Goal: Task Accomplishment & Management: Complete application form

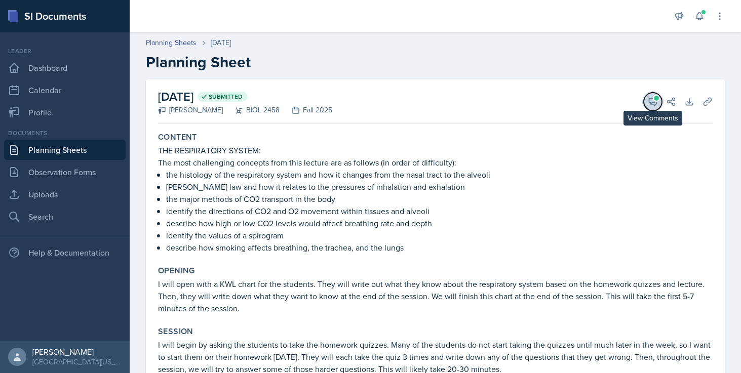
click at [653, 97] on icon at bounding box center [653, 102] width 10 height 10
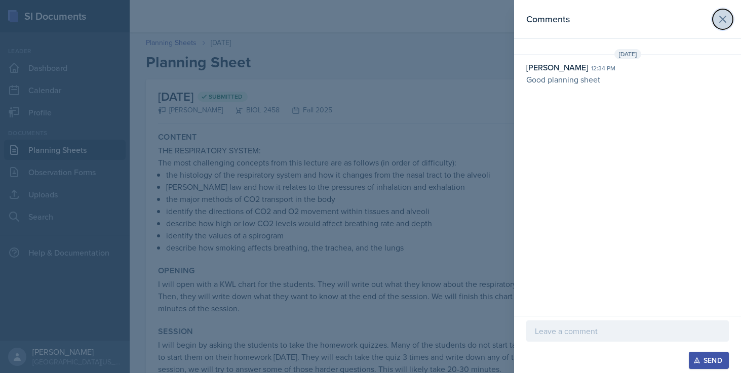
click at [721, 22] on icon at bounding box center [723, 19] width 12 height 12
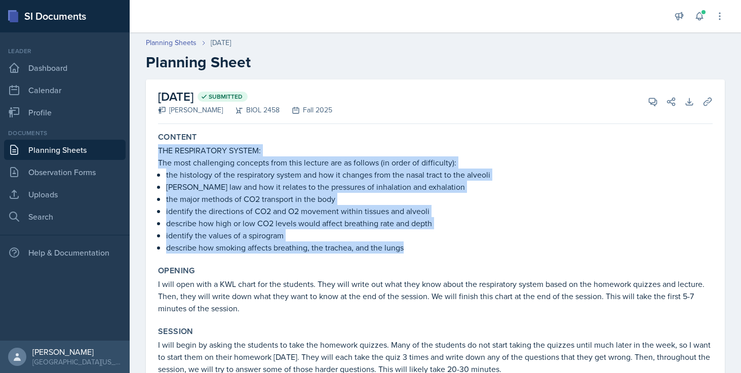
drag, startPoint x: 157, startPoint y: 156, endPoint x: 410, endPoint y: 250, distance: 270.7
click at [410, 250] on div "Content THE RESPIRATORY SYSTEM: The most challenging concepts from this lecture…" at bounding box center [435, 193] width 563 height 130
copy div "THE RESPIRATORY SYSTEM: The most challenging concepts from this lecture are as …"
click at [58, 151] on link "Planning Sheets" at bounding box center [65, 150] width 122 height 20
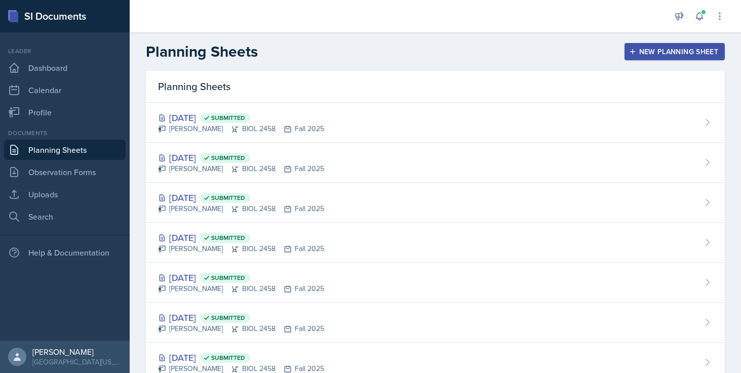
click at [633, 50] on icon "button" at bounding box center [632, 51] width 7 height 7
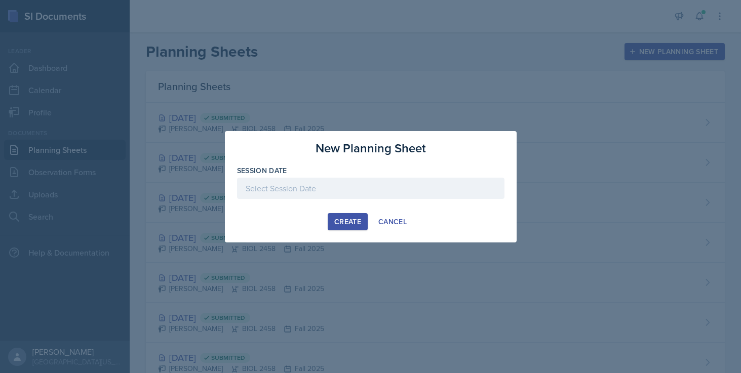
click at [389, 187] on div at bounding box center [370, 188] width 267 height 21
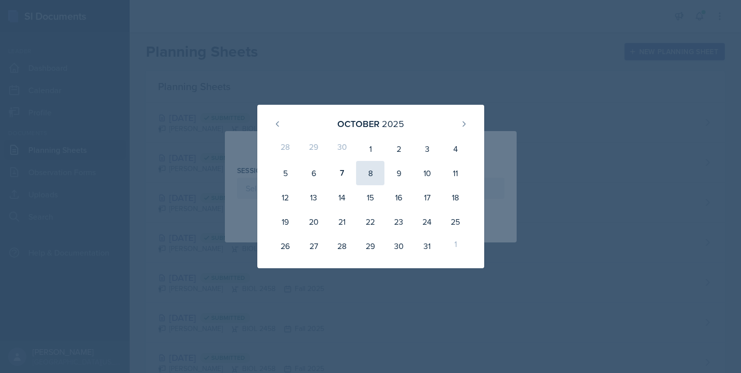
click at [373, 168] on div "8" at bounding box center [370, 173] width 28 height 24
type input "[DATE]"
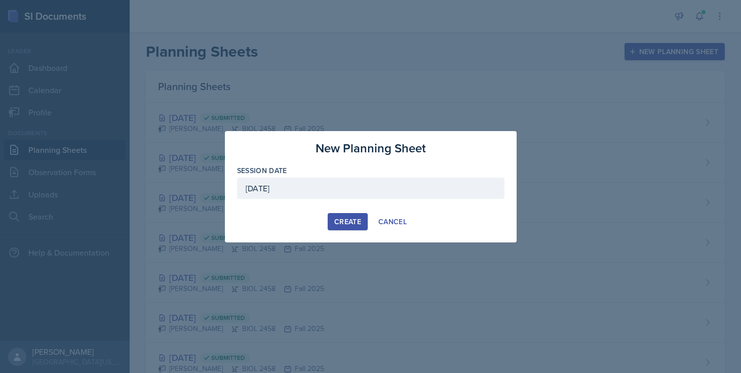
click at [347, 215] on button "Create" at bounding box center [348, 221] width 40 height 17
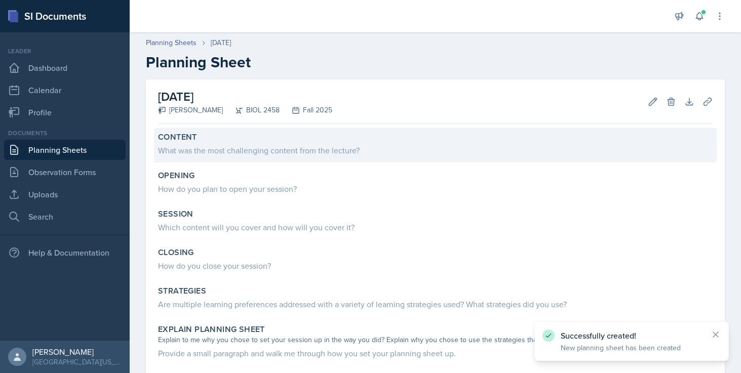
click at [306, 147] on div "What was the most challenging content from the lecture?" at bounding box center [435, 150] width 555 height 12
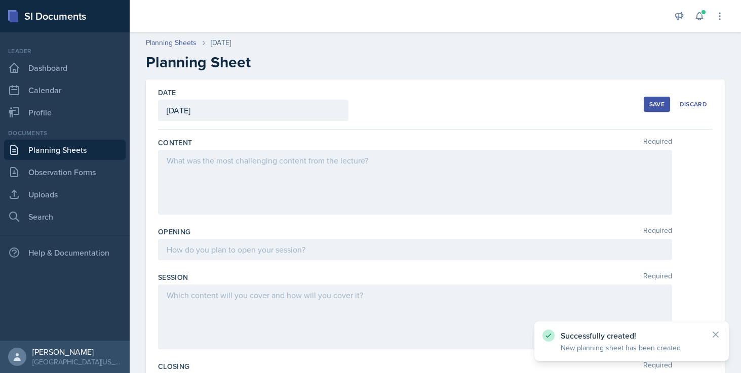
click at [277, 173] on div at bounding box center [415, 182] width 514 height 65
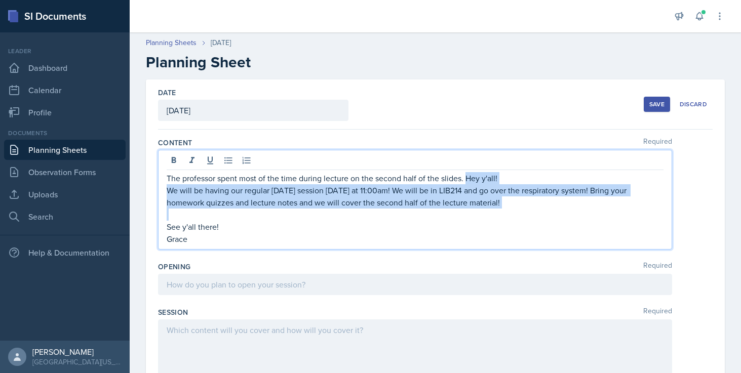
drag, startPoint x: 466, startPoint y: 178, endPoint x: 529, endPoint y: 210, distance: 70.5
click at [529, 210] on div "The professor spent most of the time during lecture on the second half of the s…" at bounding box center [415, 208] width 497 height 73
drag, startPoint x: 531, startPoint y: 228, endPoint x: 465, endPoint y: 176, distance: 84.1
click at [465, 176] on div "The professor spent most of the time during lecture on the second half of the s…" at bounding box center [415, 208] width 497 height 73
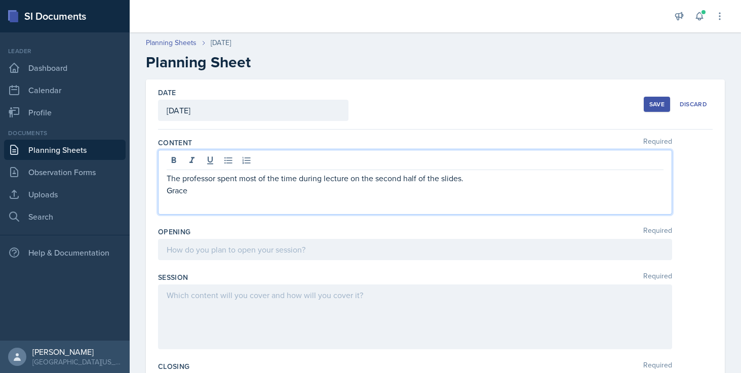
drag, startPoint x: 253, startPoint y: 195, endPoint x: 158, endPoint y: 193, distance: 95.8
click at [158, 193] on div "The professor spent most of the time during lecture on the second half of the s…" at bounding box center [415, 182] width 514 height 65
click at [488, 189] on p at bounding box center [415, 190] width 497 height 12
click at [474, 176] on p "The professor spent most of the time during lecture on the second half of the s…" at bounding box center [415, 178] width 497 height 12
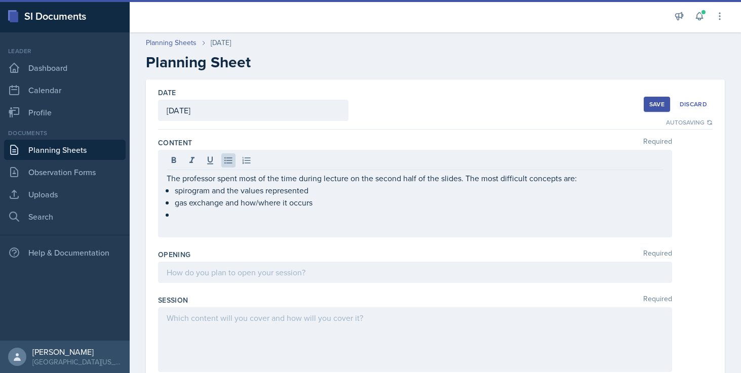
click at [189, 216] on p at bounding box center [419, 215] width 489 height 12
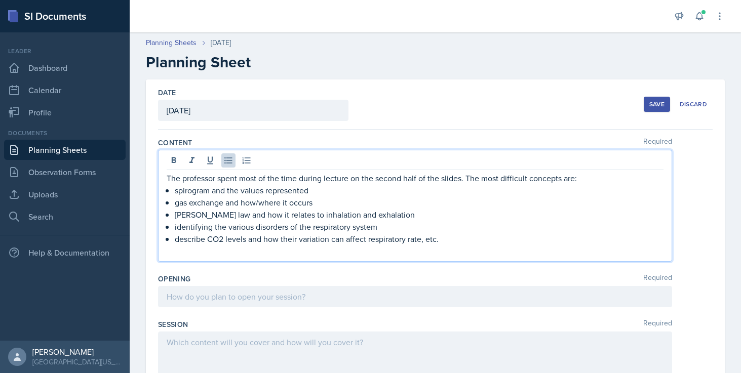
click at [278, 289] on div at bounding box center [415, 296] width 514 height 21
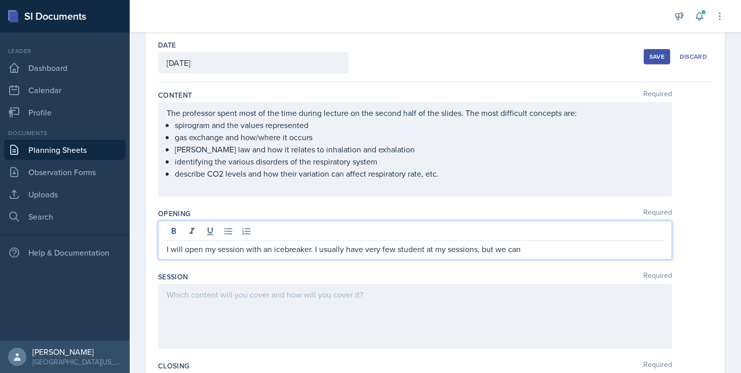
scroll to position [68, 0]
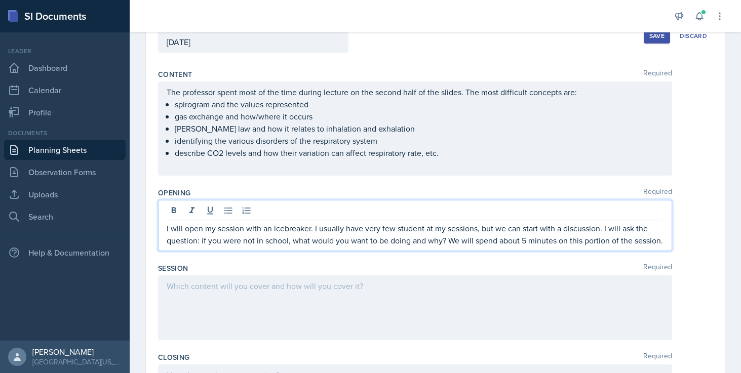
click at [192, 290] on div at bounding box center [415, 308] width 514 height 65
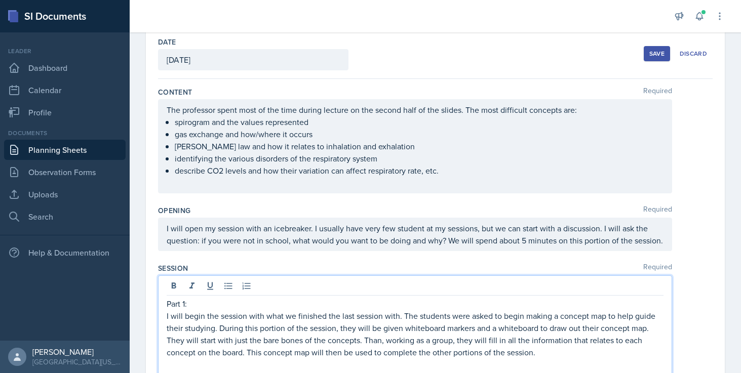
scroll to position [62, 0]
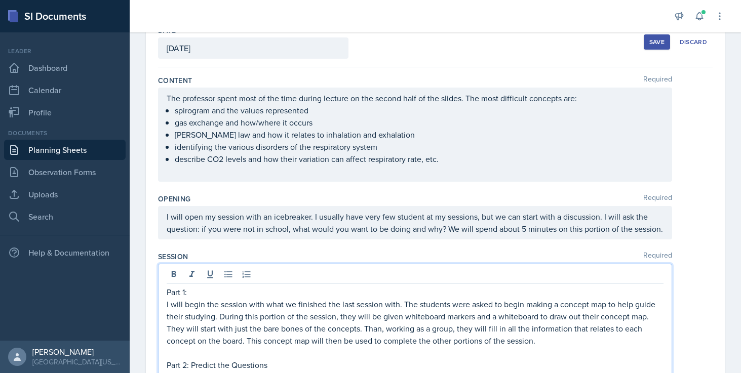
click at [224, 356] on p "Part 2: Predict the Questions" at bounding box center [415, 365] width 497 height 12
click at [301, 356] on p "Part 2: Predict Exam Questions" at bounding box center [415, 365] width 497 height 12
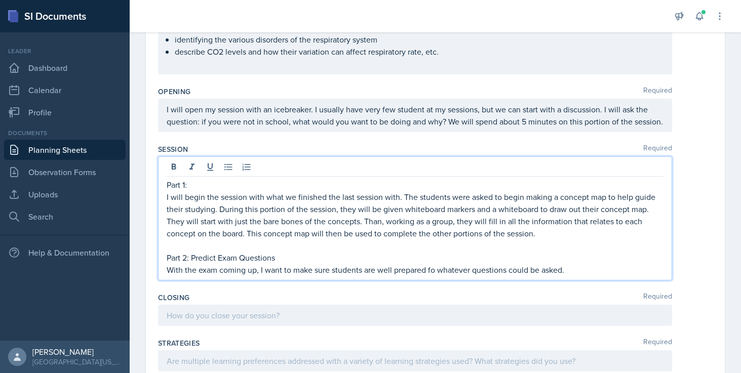
scroll to position [170, 0]
click at [435, 269] on p "With the exam coming up, I want to make sure students are well prepared fo what…" at bounding box center [415, 269] width 497 height 12
click at [576, 270] on p "With the exam coming up, I want to make sure students are well prepared for wha…" at bounding box center [415, 269] width 497 height 12
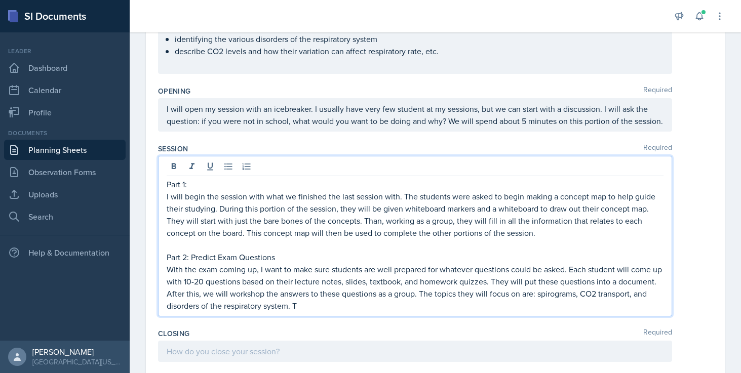
click at [554, 227] on p "I will begin the session with what we finished the last session with. The stude…" at bounding box center [415, 214] width 497 height 49
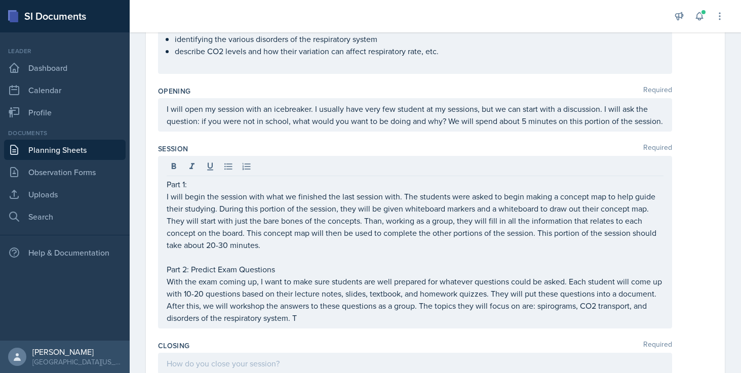
click at [511, 330] on div "Session Required Part 1: I will begin the session with what we finished the las…" at bounding box center [435, 238] width 555 height 197
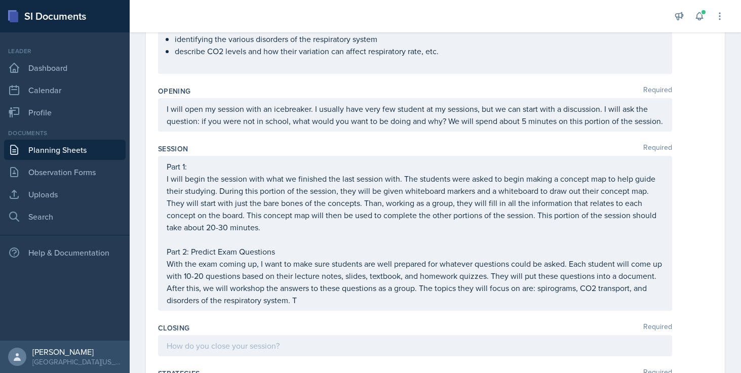
click at [421, 300] on p "With the exam coming up, I want to make sure students are well prepared for wha…" at bounding box center [415, 282] width 497 height 49
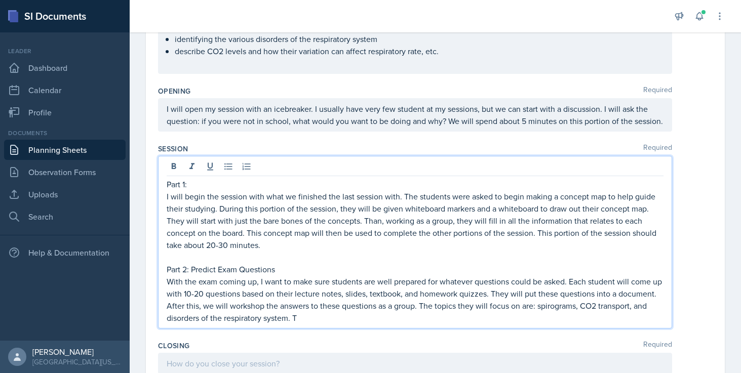
click at [341, 317] on p "With the exam coming up, I want to make sure students are well prepared for wha…" at bounding box center [415, 300] width 497 height 49
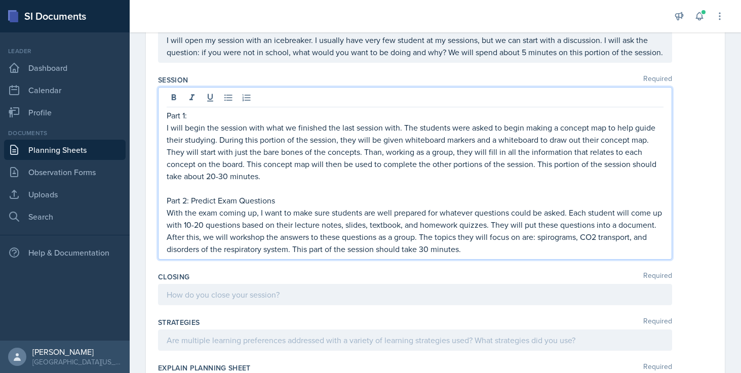
scroll to position [266, 0]
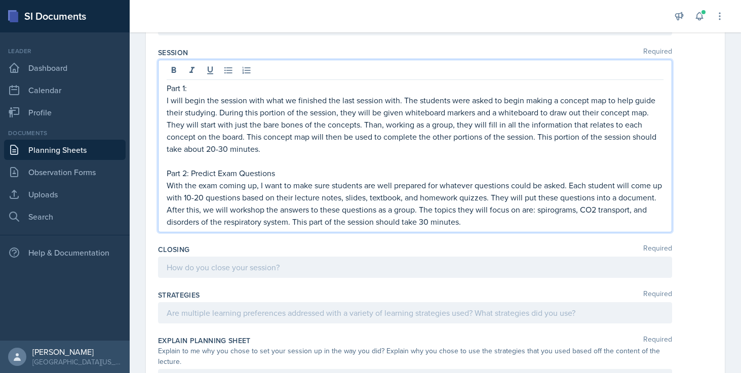
click at [490, 227] on p "With the exam coming up, I want to make sure students are well prepared for wha…" at bounding box center [415, 203] width 497 height 49
click at [427, 275] on div at bounding box center [415, 267] width 514 height 21
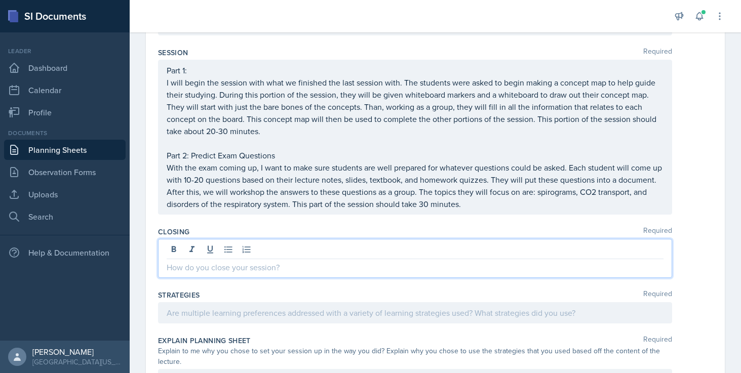
scroll to position [284, 0]
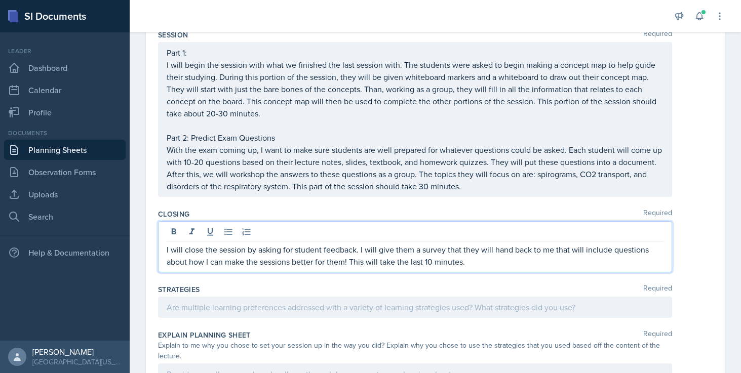
click at [362, 311] on div at bounding box center [415, 307] width 514 height 21
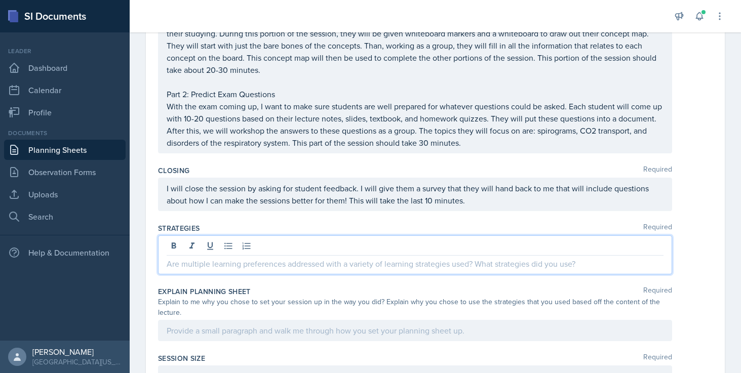
scroll to position [332, 0]
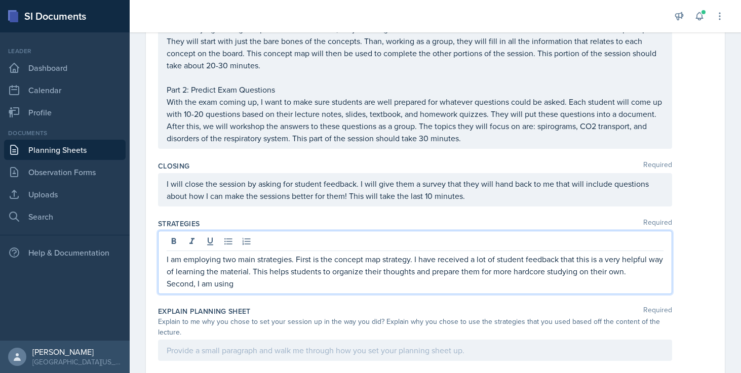
click at [168, 289] on p "Second, I am using" at bounding box center [415, 284] width 497 height 12
click at [255, 283] on p "I am employing two main strategies. First is the concept map strategy. I have r…" at bounding box center [415, 271] width 497 height 36
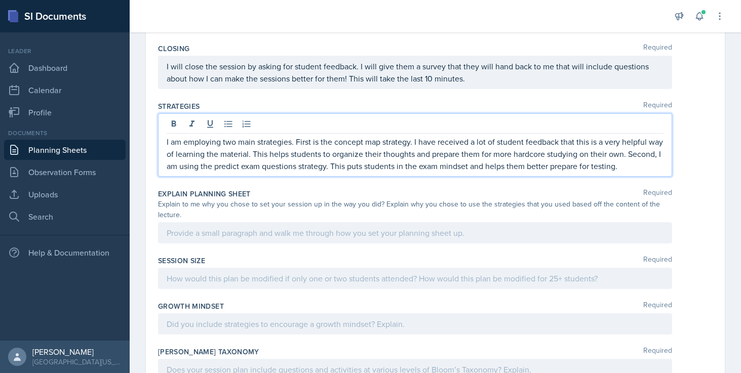
scroll to position [543, 0]
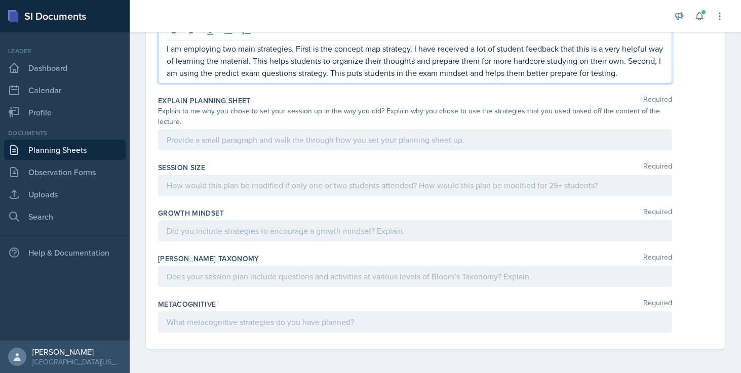
click at [196, 323] on p at bounding box center [415, 322] width 497 height 12
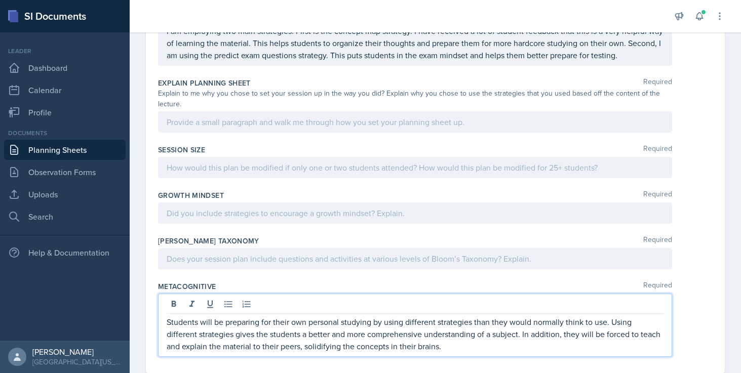
click at [295, 270] on div "[PERSON_NAME] Taxonomy Required" at bounding box center [435, 255] width 555 height 46
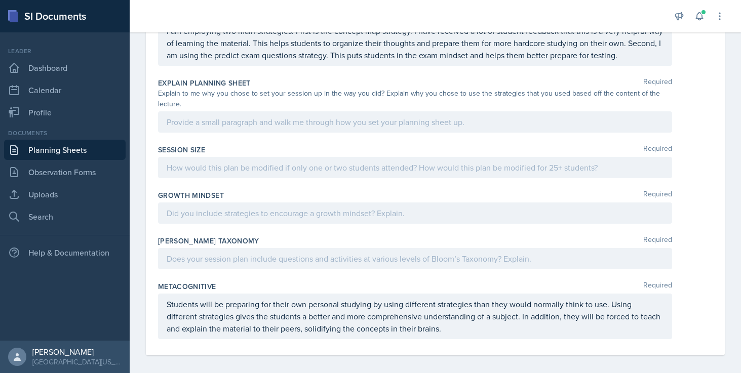
click at [296, 262] on div at bounding box center [415, 258] width 514 height 21
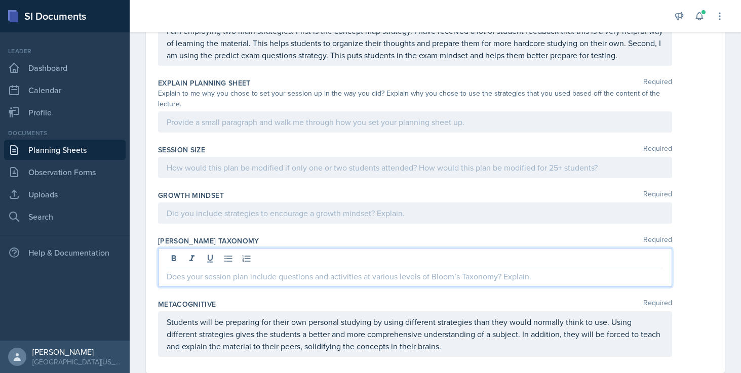
scroll to position [561, 0]
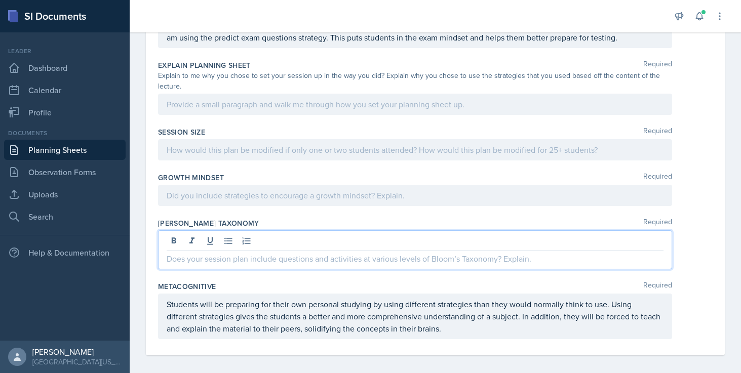
click at [329, 110] on p at bounding box center [415, 104] width 497 height 12
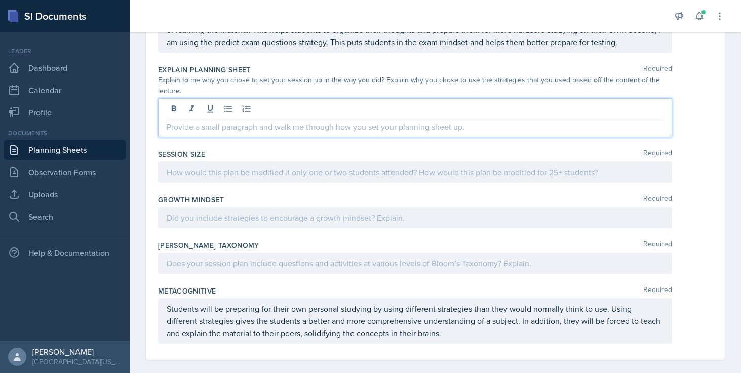
scroll to position [556, 0]
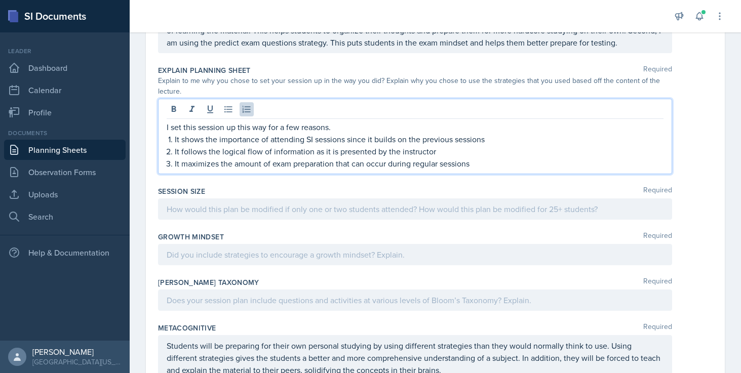
click at [285, 215] on div at bounding box center [415, 209] width 514 height 21
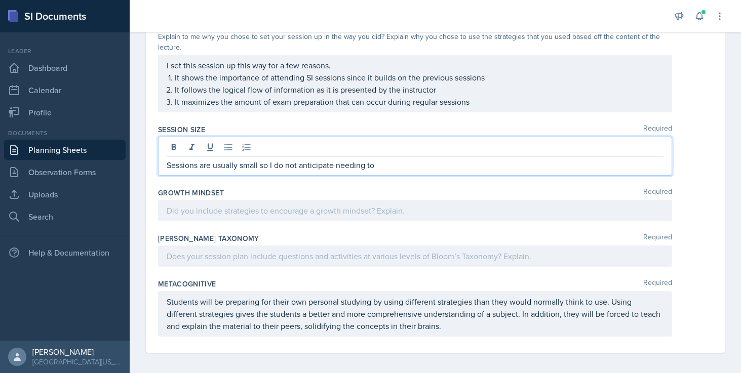
scroll to position [604, 0]
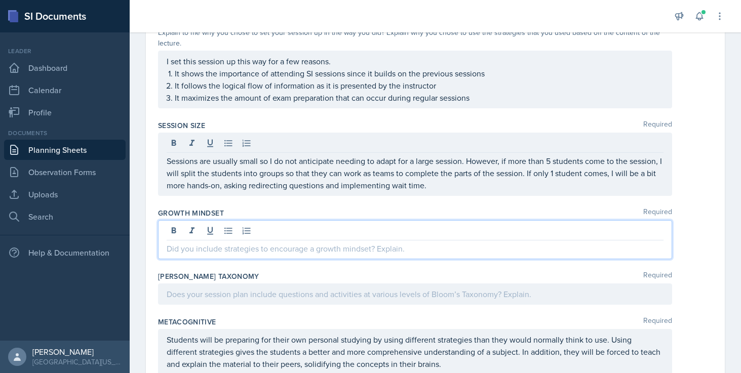
click at [371, 233] on div at bounding box center [415, 239] width 514 height 39
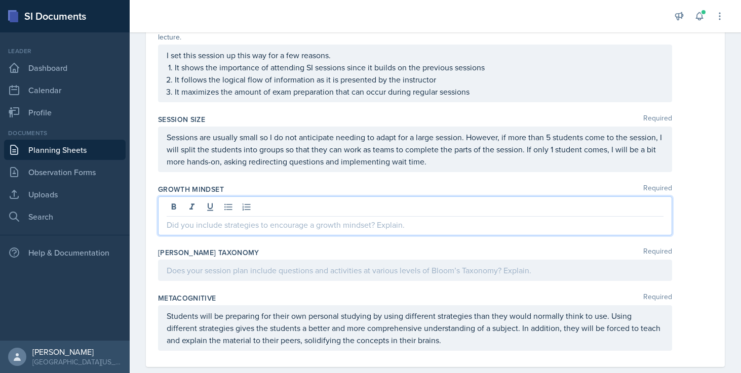
scroll to position [611, 0]
click at [352, 267] on div at bounding box center [415, 269] width 514 height 21
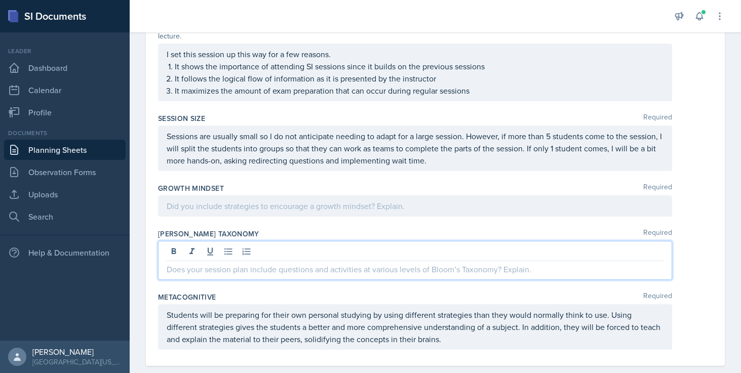
scroll to position [593, 0]
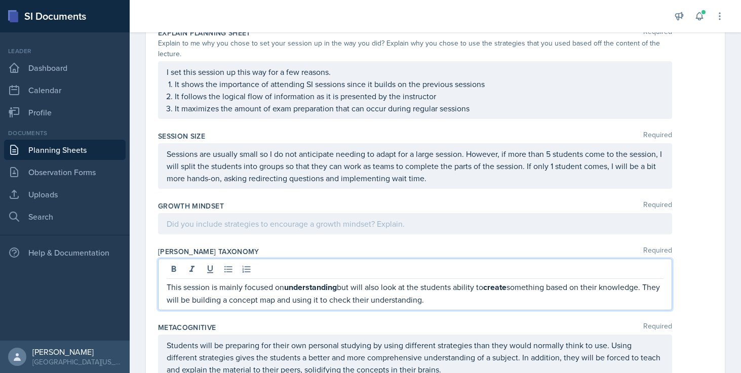
click at [291, 227] on p at bounding box center [415, 224] width 497 height 12
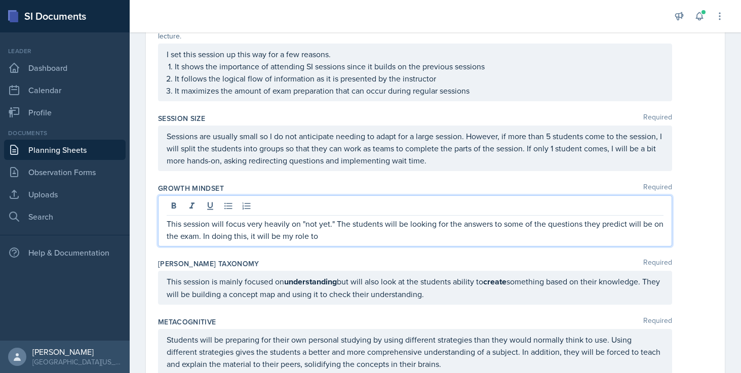
click at [327, 239] on p "This session will focus very heavily on "not yet." The students will be looking…" at bounding box center [415, 230] width 497 height 24
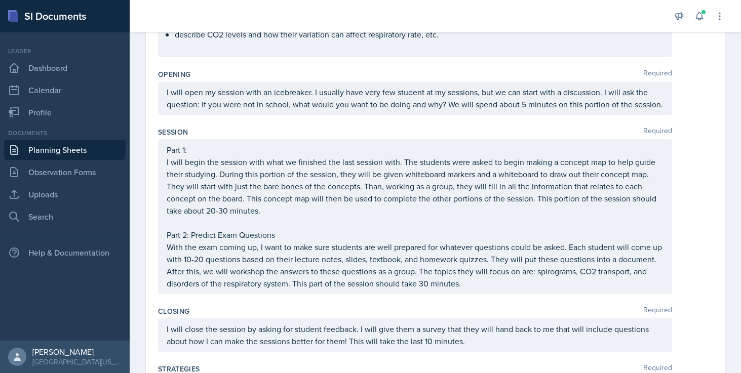
scroll to position [0, 0]
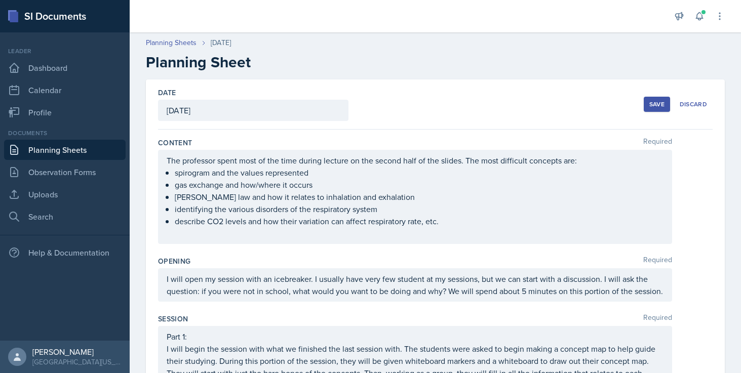
click at [660, 97] on button "Save" at bounding box center [657, 104] width 26 height 15
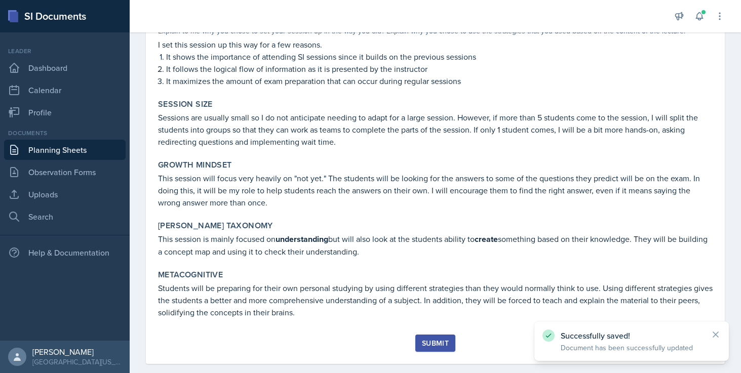
scroll to position [553, 0]
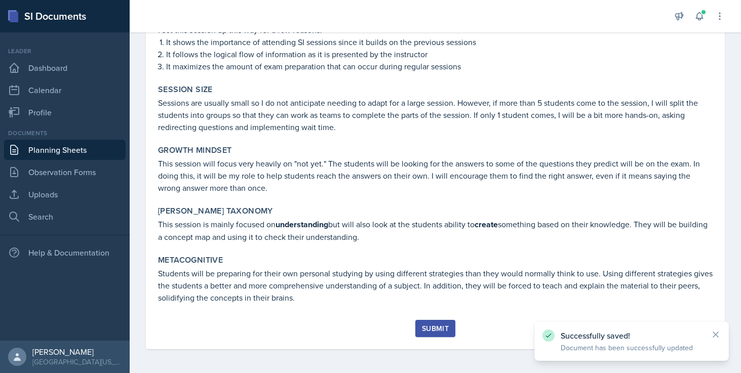
click at [433, 333] on button "Submit" at bounding box center [435, 328] width 40 height 17
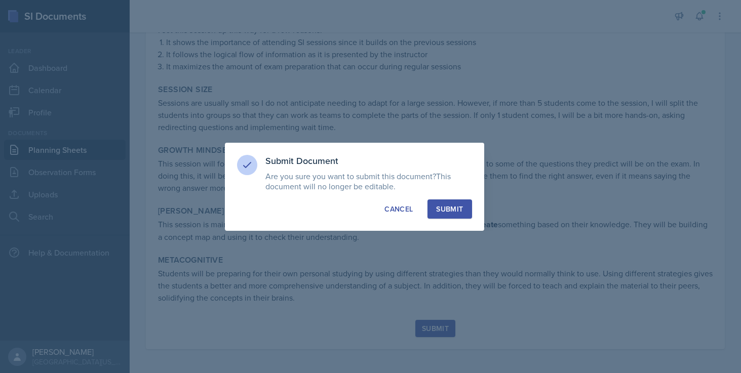
click at [444, 208] on div "Submit" at bounding box center [449, 209] width 27 height 10
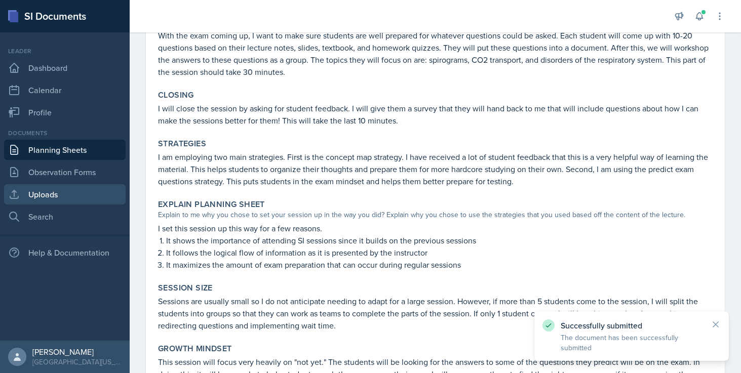
scroll to position [334, 0]
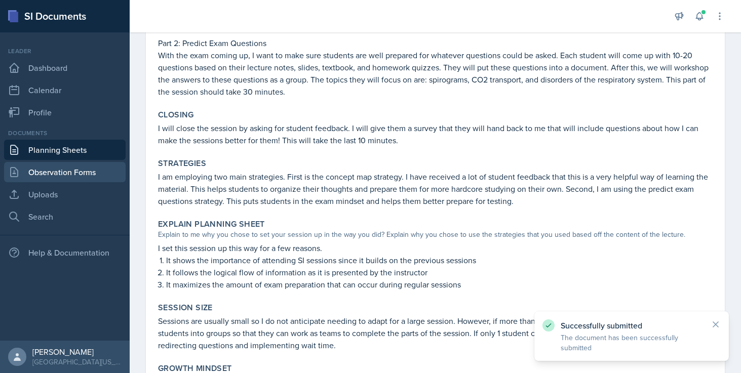
click at [56, 175] on link "Observation Forms" at bounding box center [65, 172] width 122 height 20
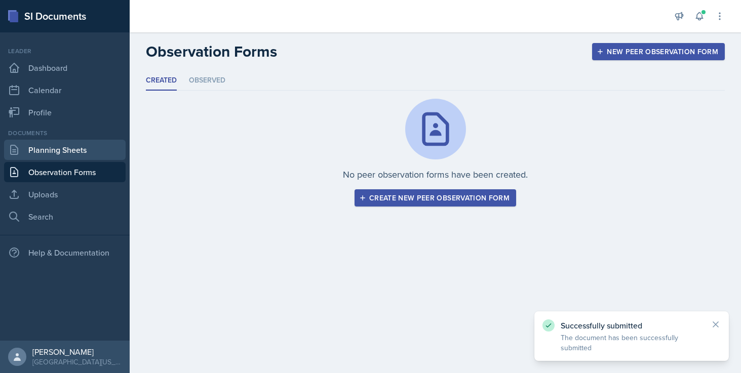
click at [60, 154] on link "Planning Sheets" at bounding box center [65, 150] width 122 height 20
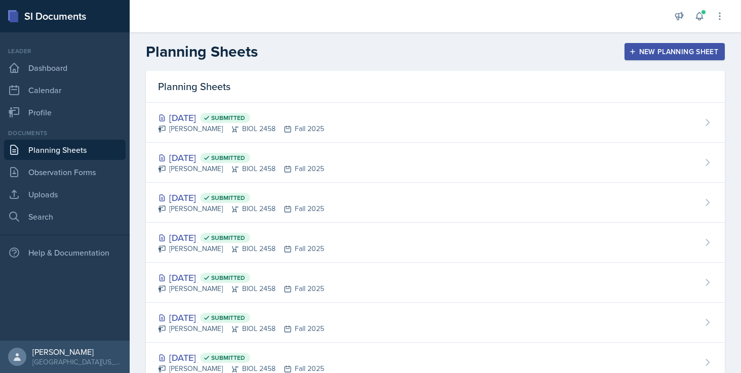
click at [60, 154] on link "Planning Sheets" at bounding box center [65, 150] width 122 height 20
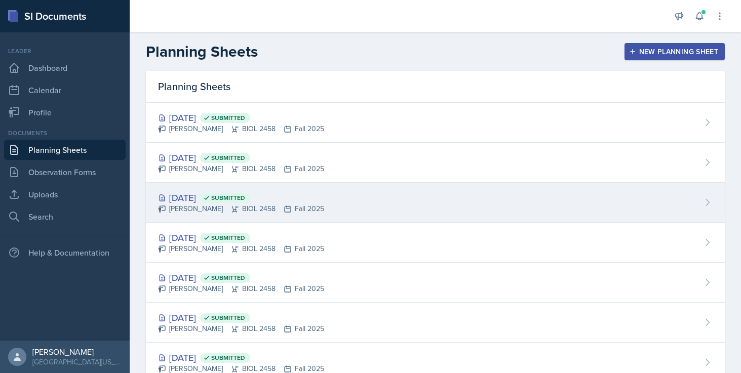
click at [304, 203] on div "[DATE] Submitted" at bounding box center [241, 198] width 166 height 14
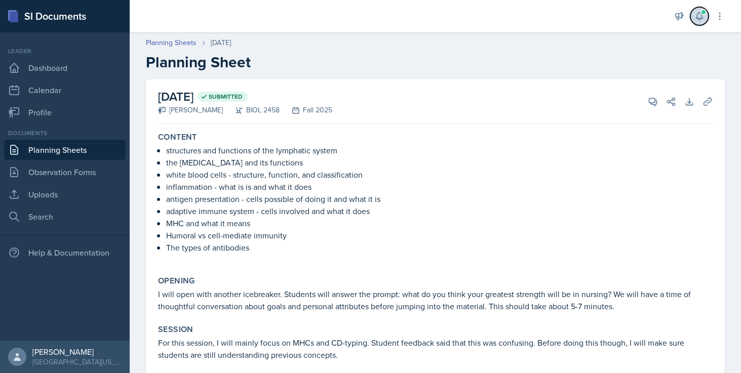
click at [699, 17] on icon at bounding box center [700, 16] width 10 height 10
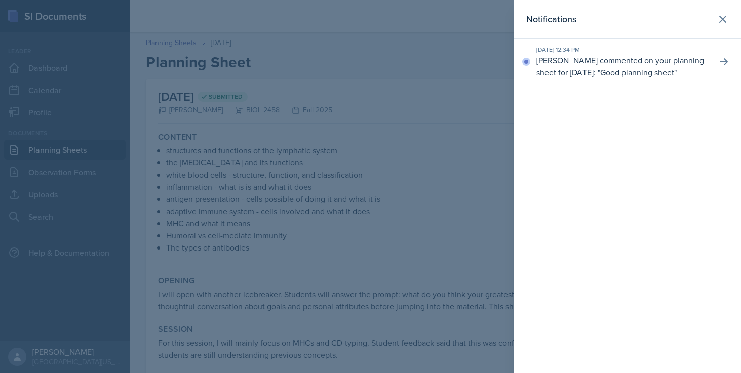
click at [653, 63] on p "[PERSON_NAME] commented on your planning sheet for [DATE]: " Good planning shee…" at bounding box center [623, 66] width 172 height 24
click at [725, 67] on icon at bounding box center [724, 62] width 10 height 10
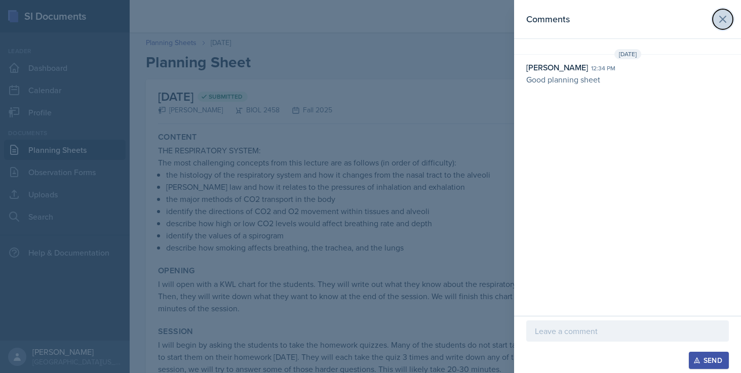
click at [723, 18] on icon at bounding box center [723, 19] width 6 height 6
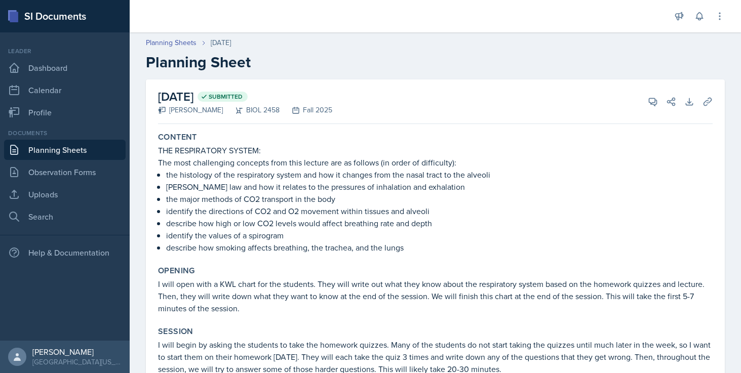
click at [47, 147] on link "Planning Sheets" at bounding box center [65, 150] width 122 height 20
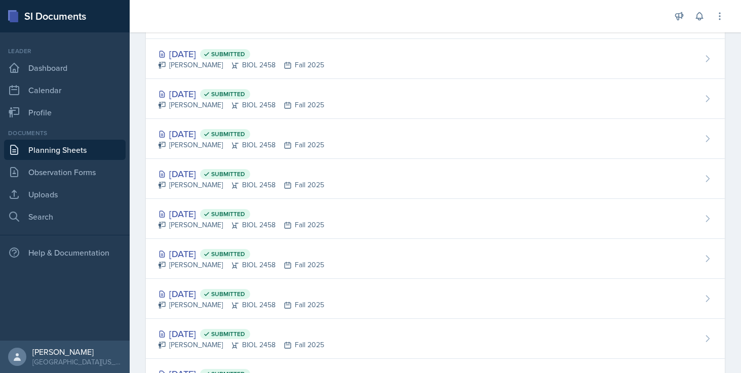
scroll to position [314, 0]
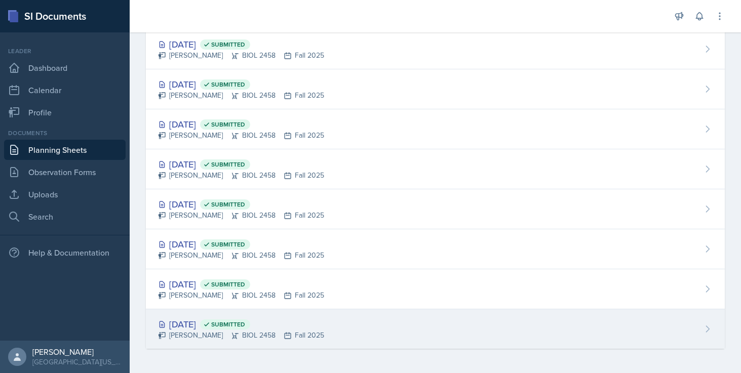
click at [245, 323] on span "Submitted" at bounding box center [228, 325] width 34 height 8
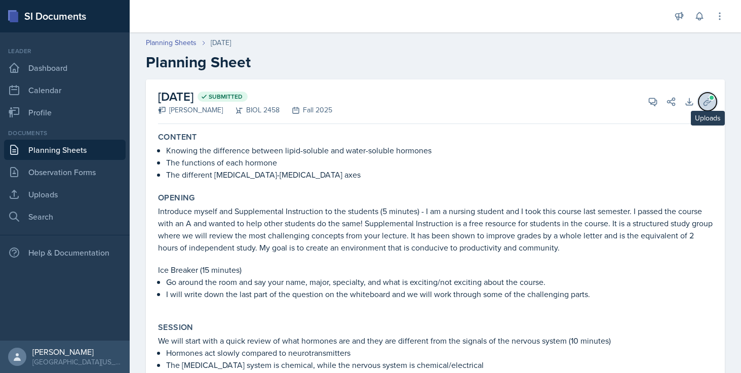
click at [711, 97] on span at bounding box center [712, 98] width 6 height 6
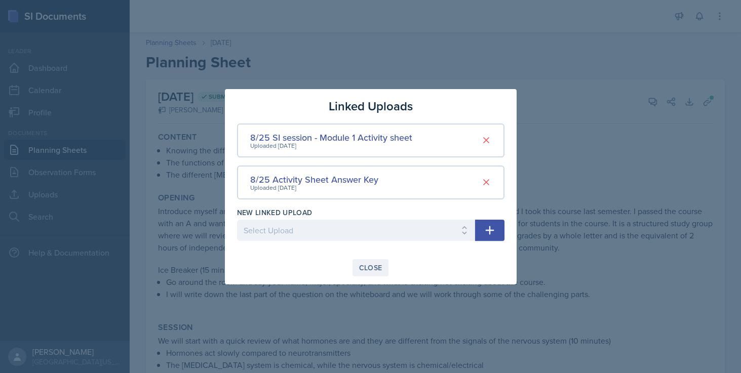
click at [364, 264] on div "Close" at bounding box center [370, 268] width 23 height 8
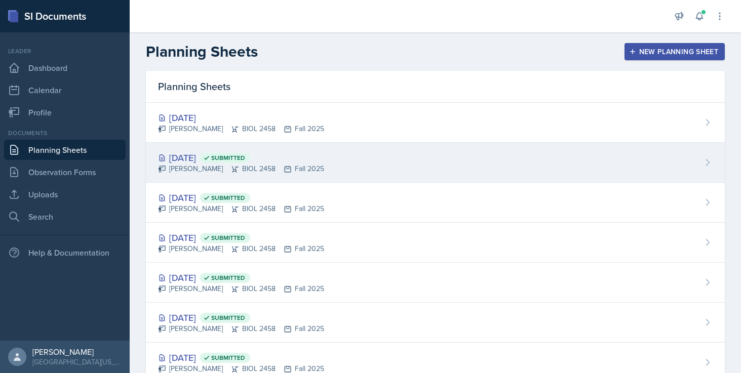
click at [208, 156] on div "[DATE] Submitted" at bounding box center [241, 158] width 166 height 14
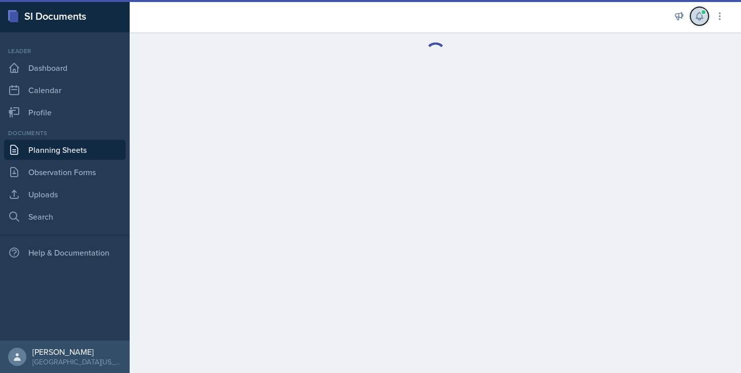
click at [697, 13] on icon at bounding box center [700, 16] width 10 height 10
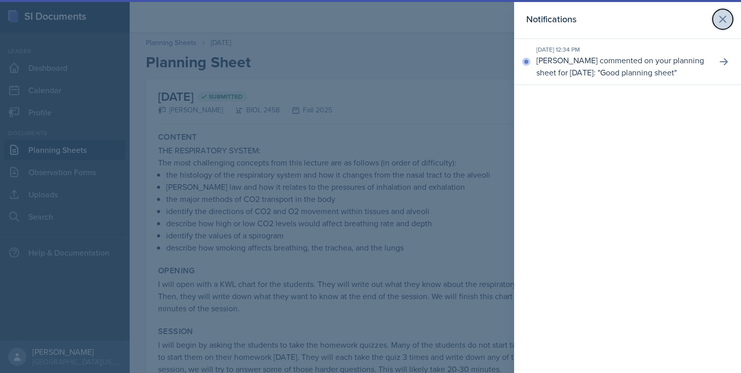
click at [724, 23] on icon at bounding box center [723, 19] width 12 height 12
